Goal: Find specific page/section: Find specific page/section

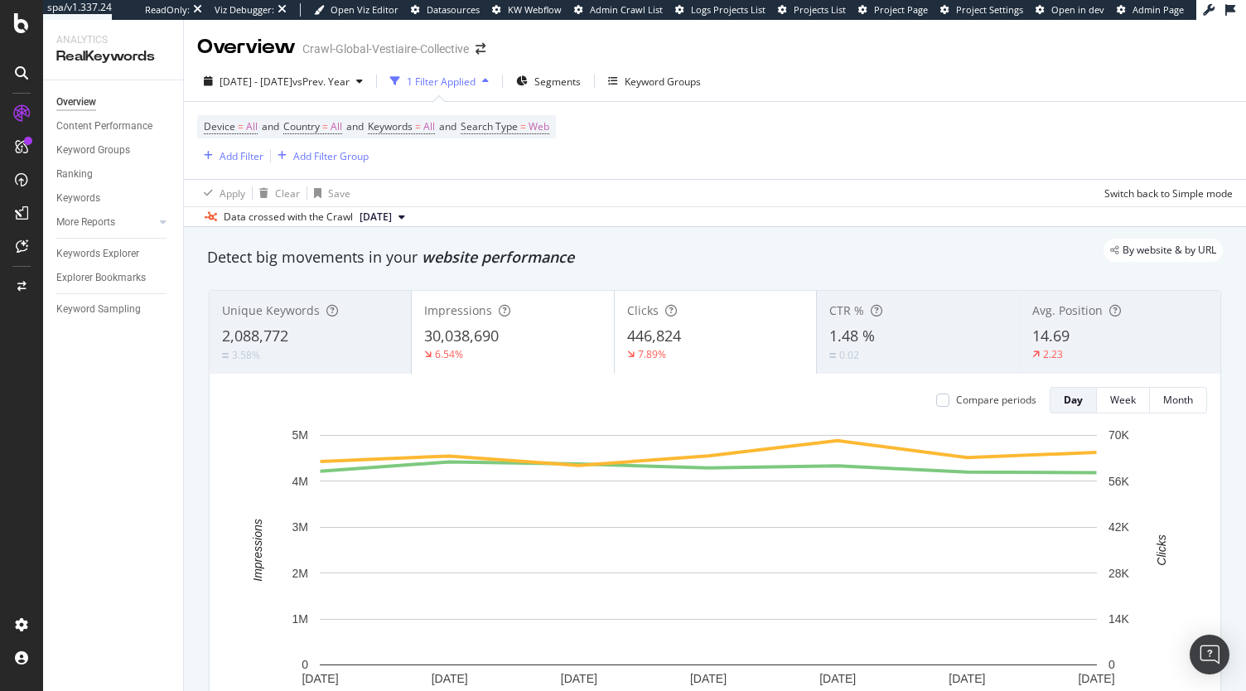
scroll to position [970, 0]
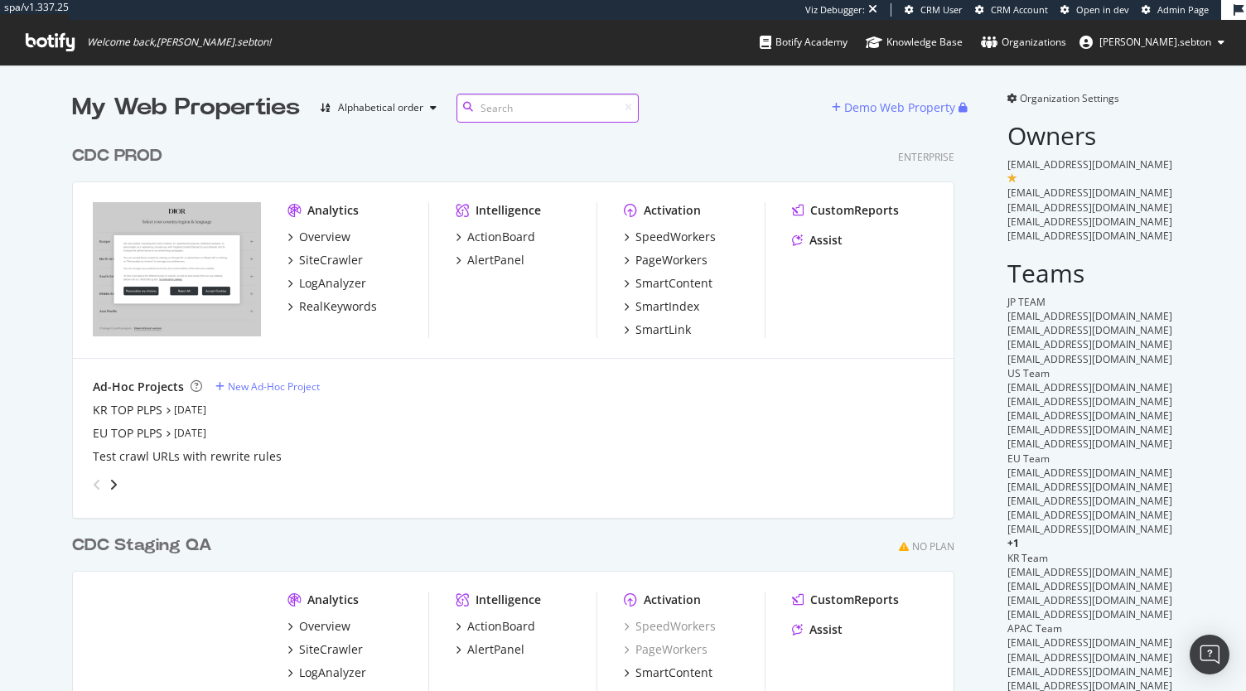
scroll to position [713, 883]
click at [670, 231] on div "SpeedWorkers" at bounding box center [676, 237] width 80 height 17
